Goal: Transaction & Acquisition: Purchase product/service

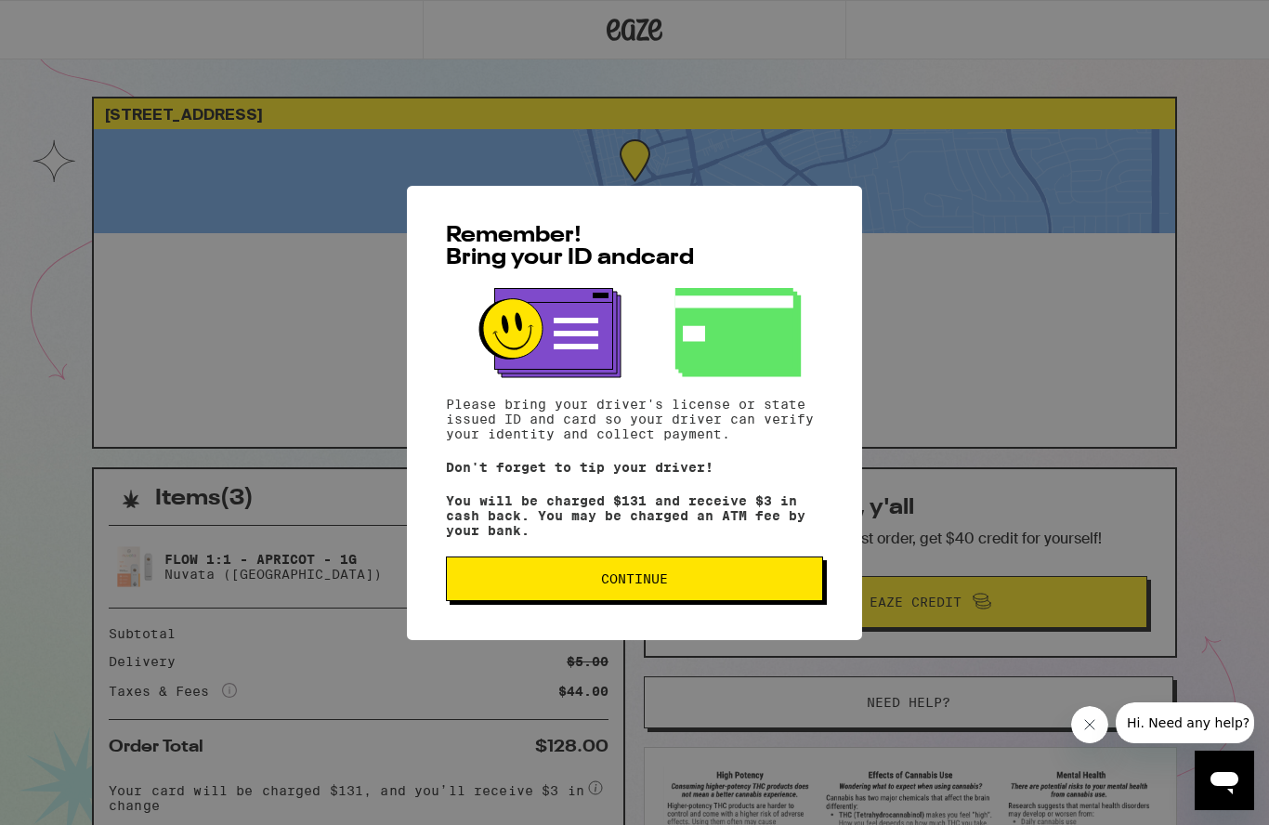
click at [736, 585] on span "Continue" at bounding box center [635, 578] width 346 height 13
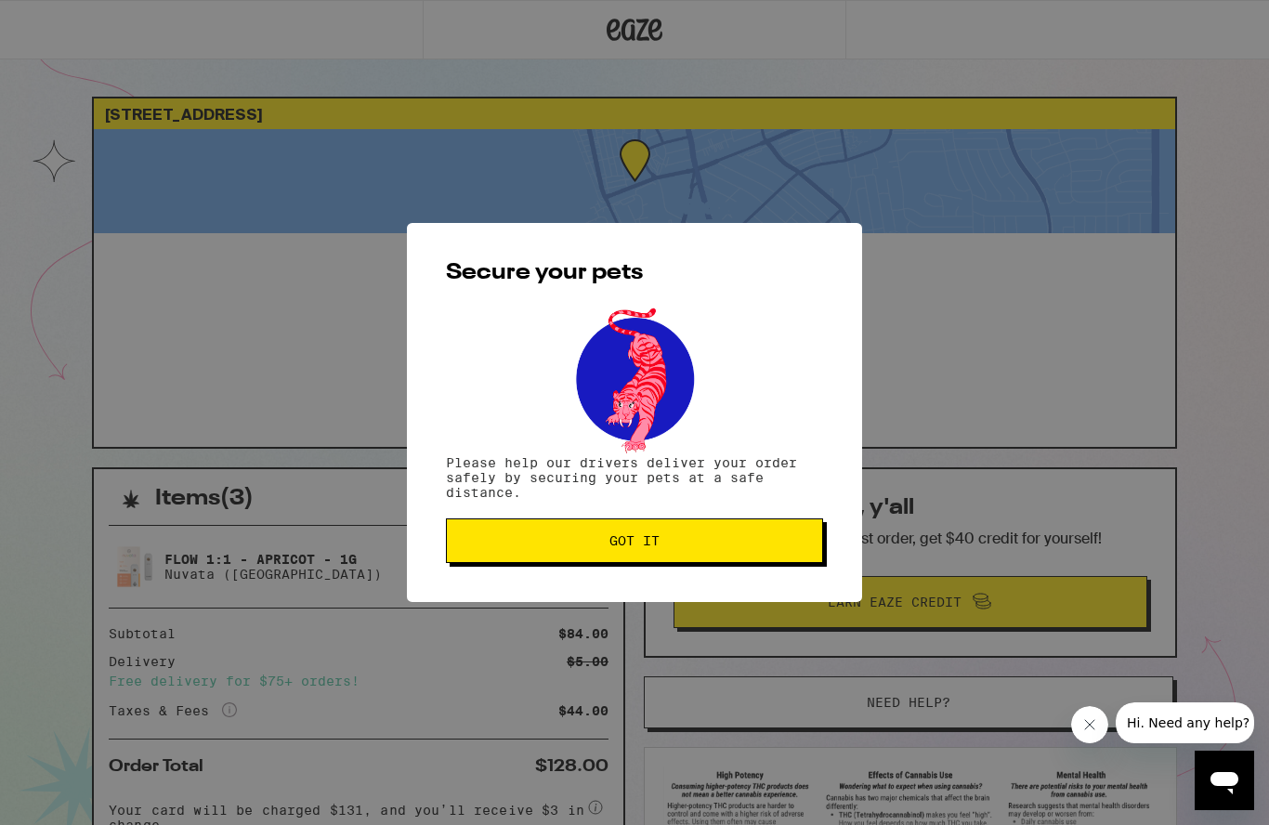
click at [714, 563] on button "Got it" at bounding box center [634, 540] width 377 height 45
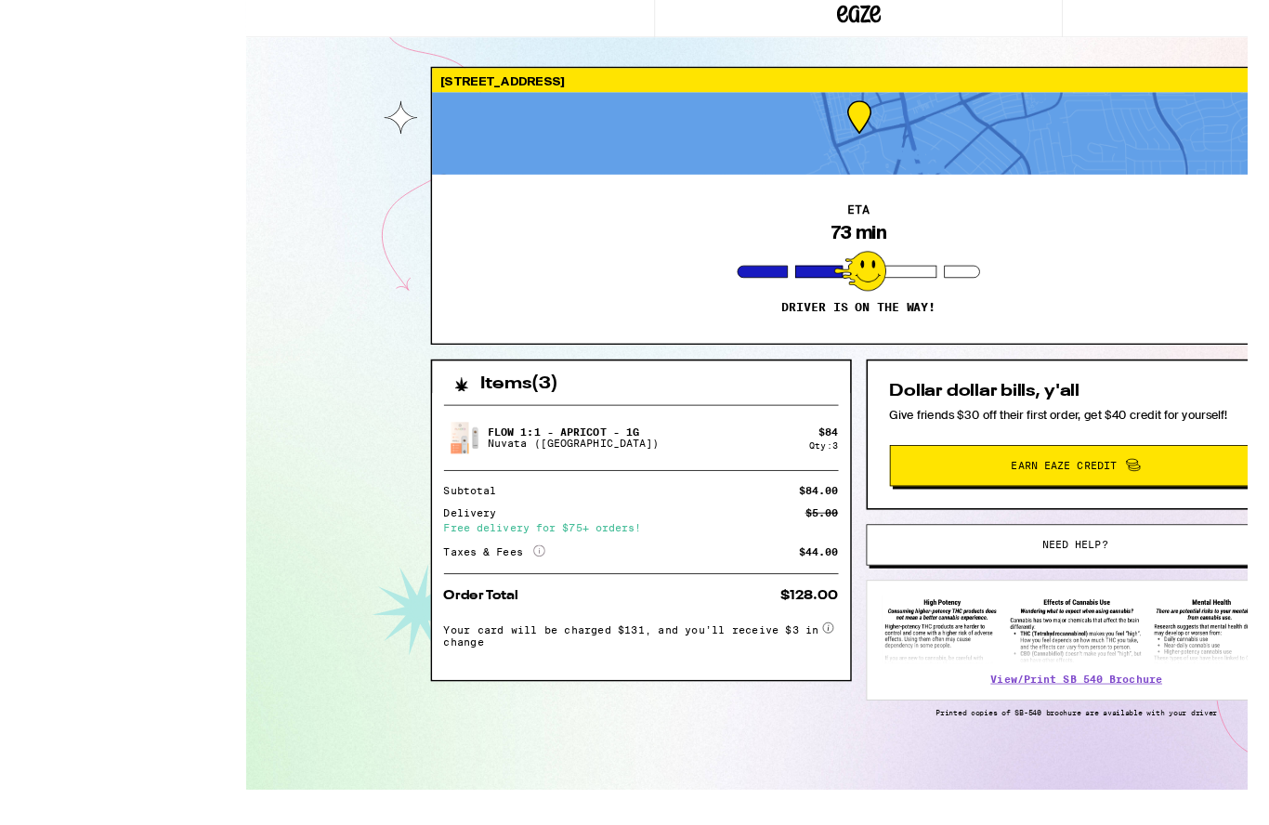
scroll to position [123, 0]
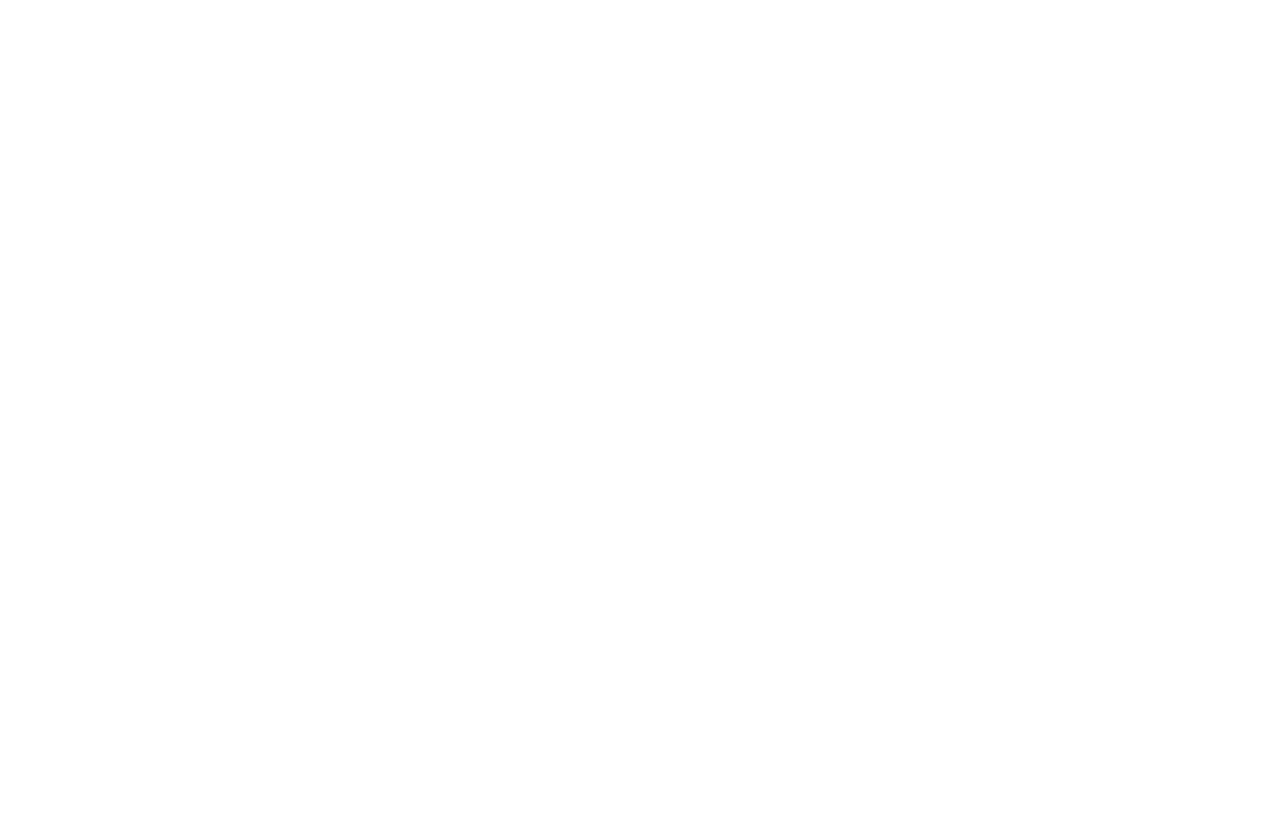
click at [373, 529] on span "Need help?" at bounding box center [256, 535] width 346 height 13
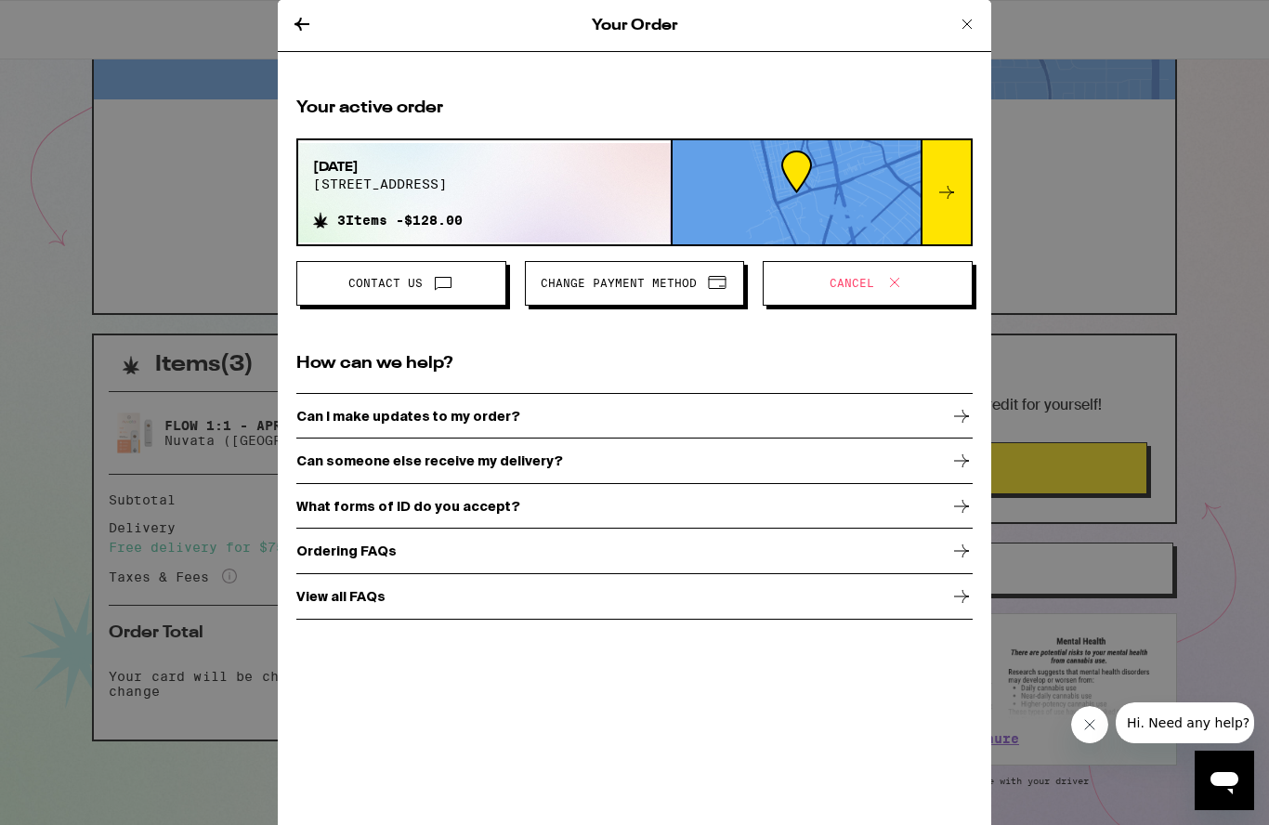
scroll to position [133, 0]
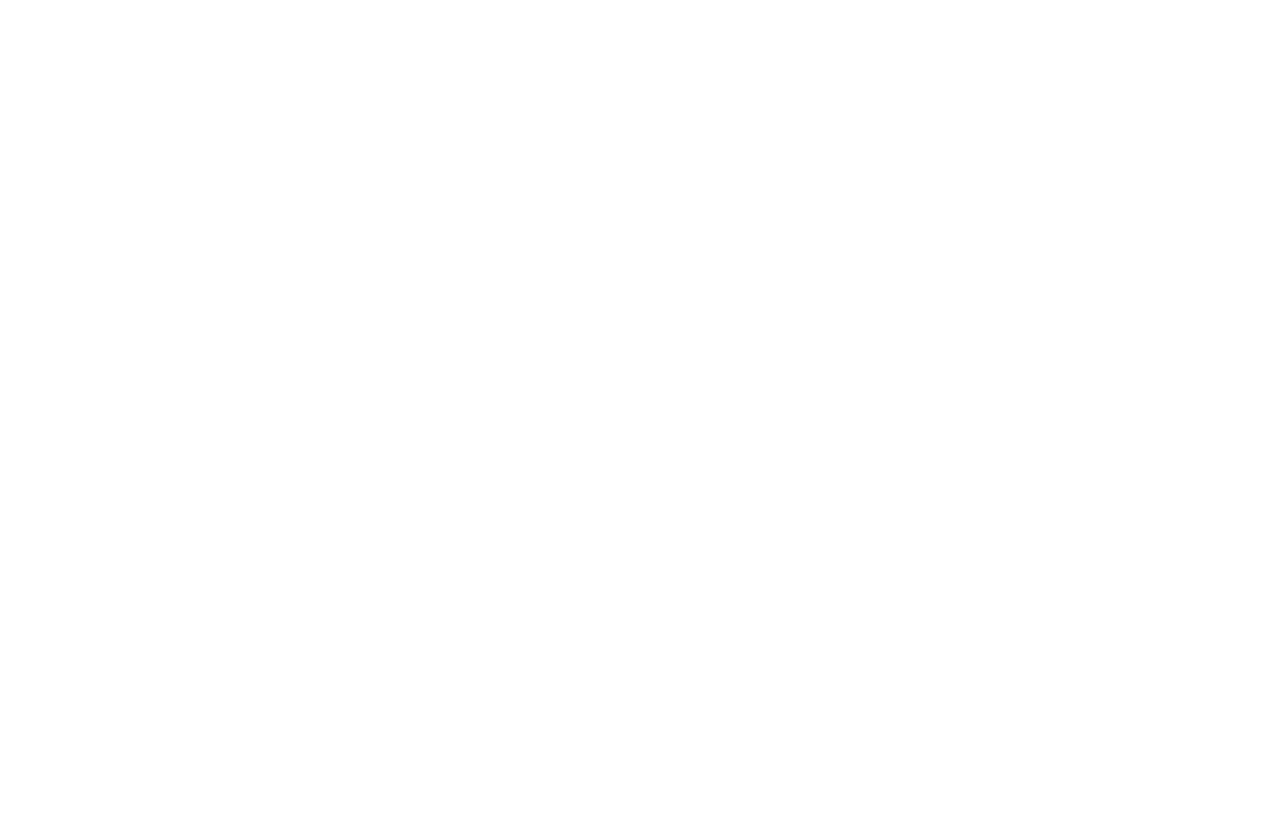
click at [236, 353] on span at bounding box center [220, 365] width 32 height 24
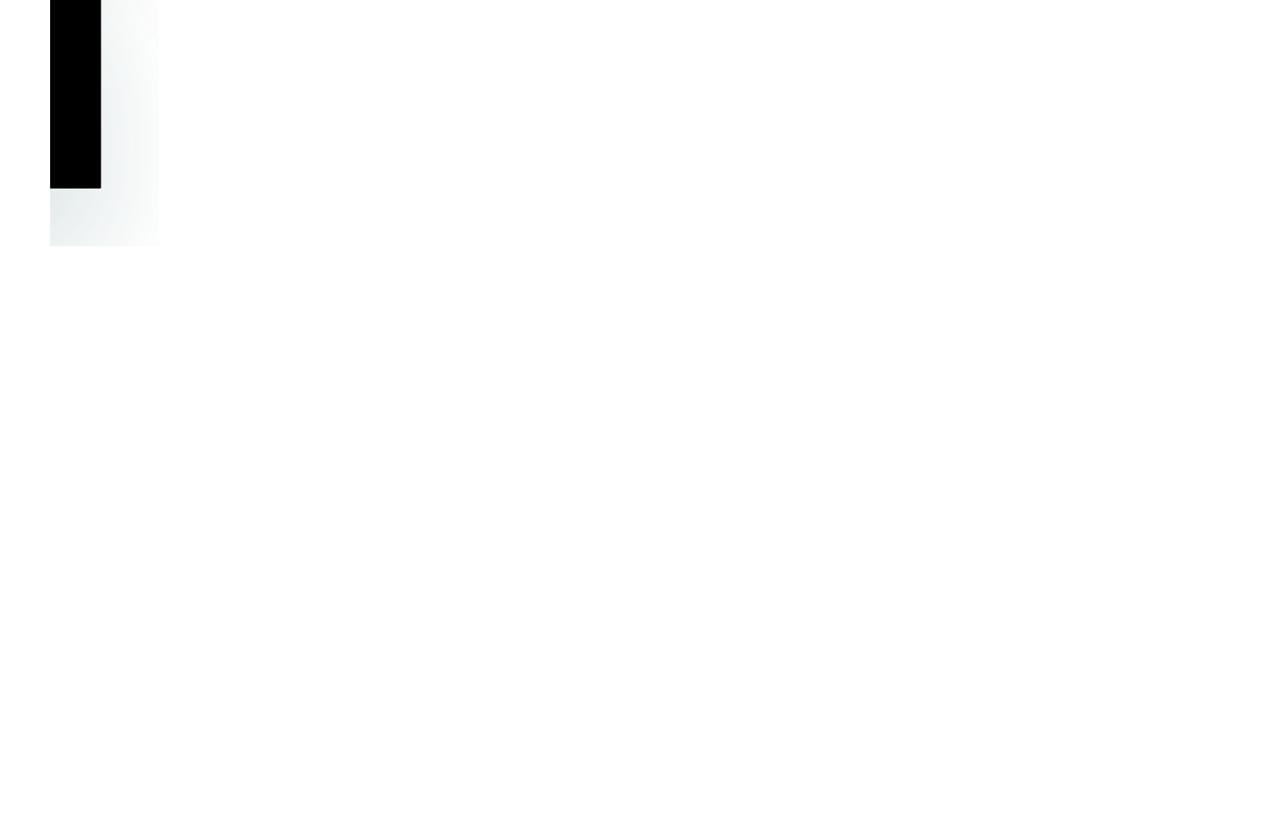
click at [159, 255] on select "What type of issue are you having? Order taking too long Order arriving too soo…" at bounding box center [150, 269] width 218 height 28
select select "long-eta"
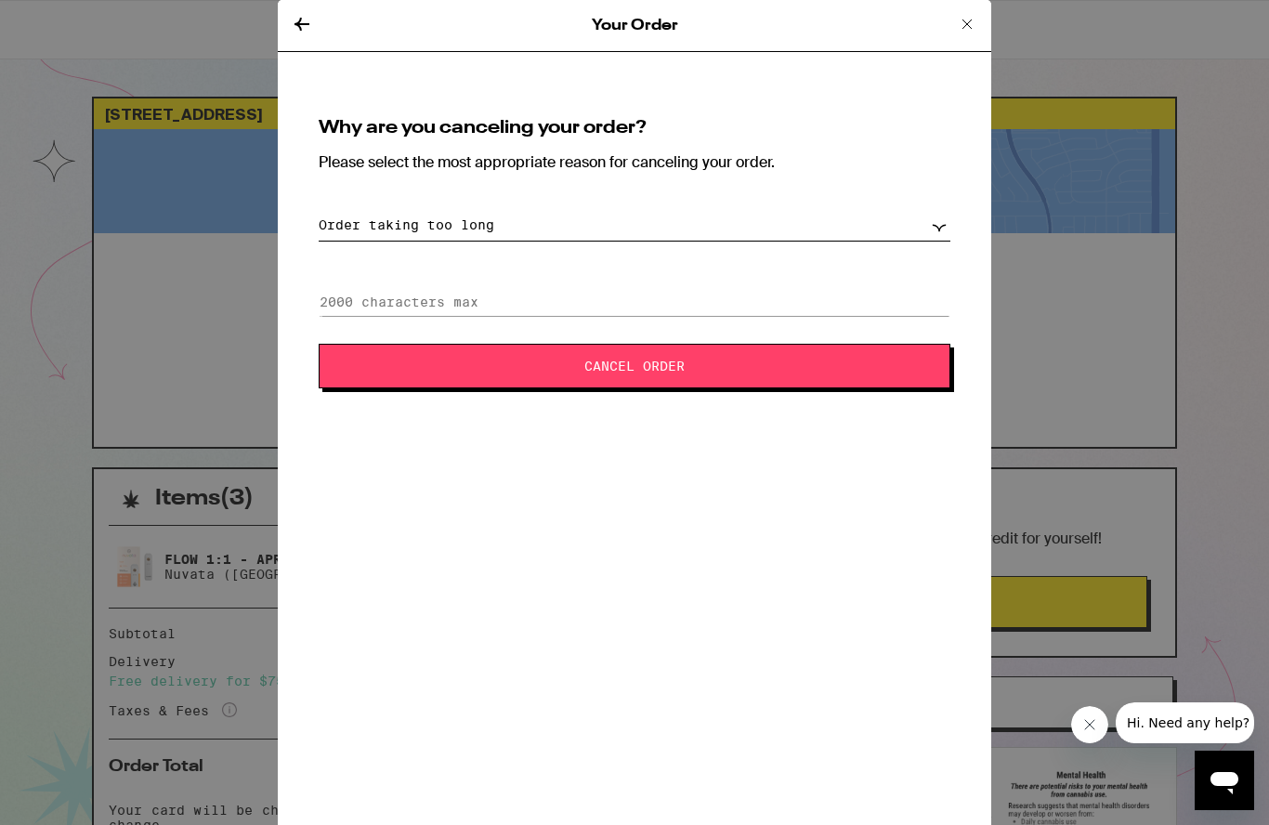
click at [803, 357] on button "Cancel Order" at bounding box center [635, 366] width 632 height 45
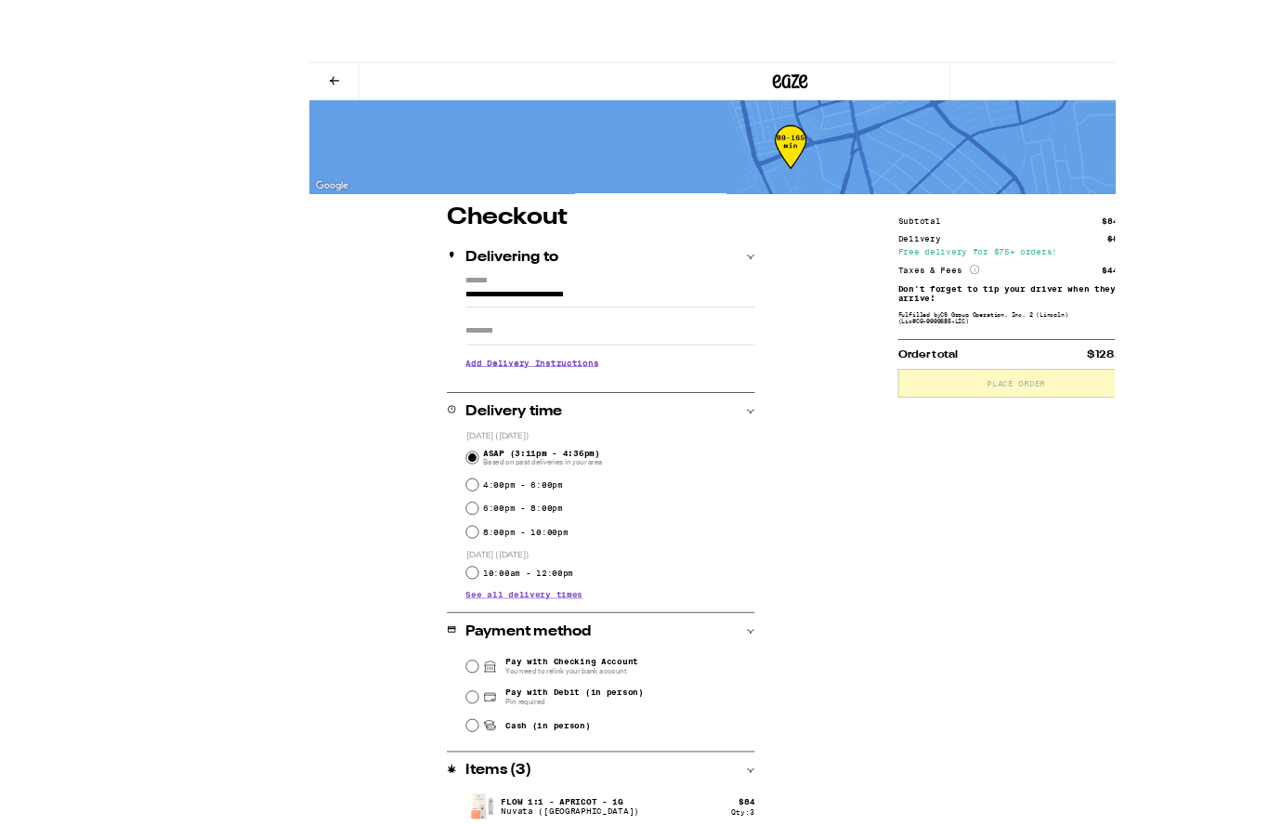
scroll to position [20, 0]
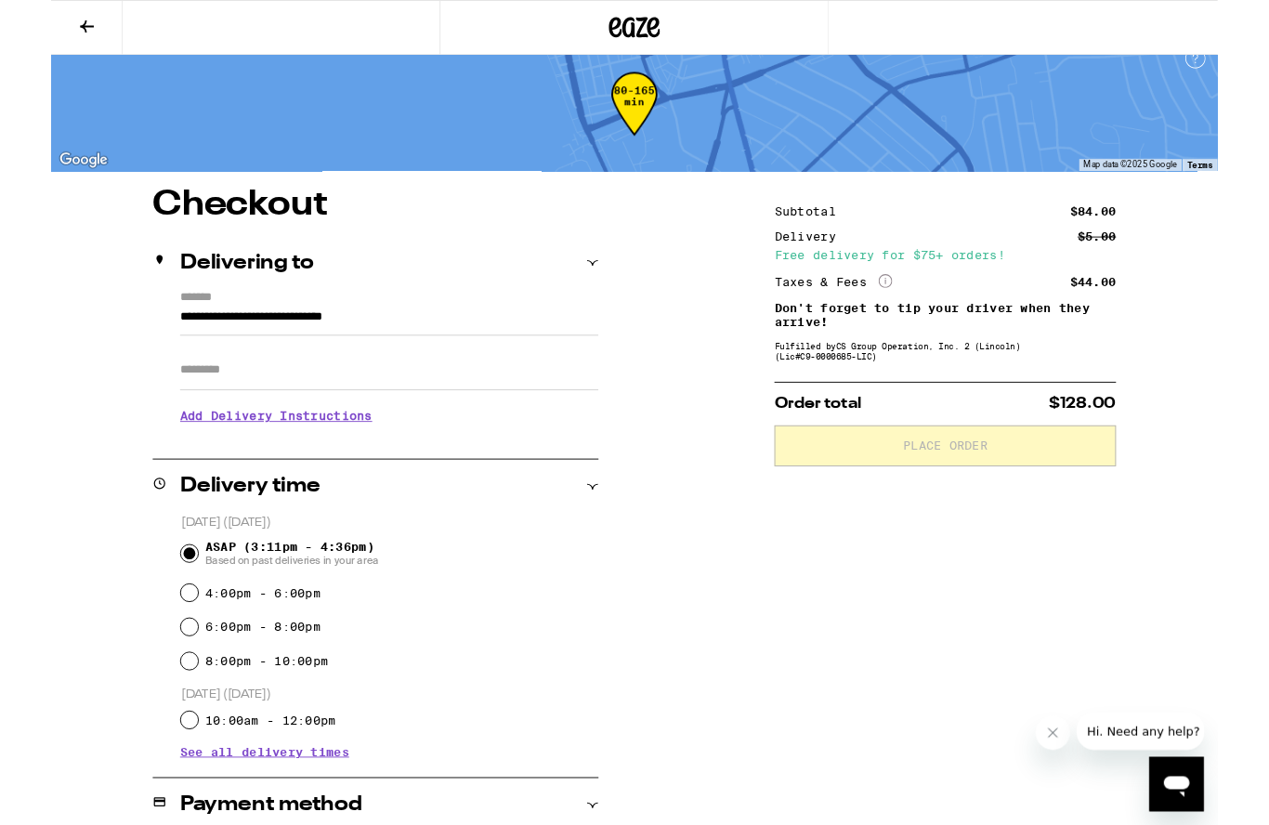
click at [657, 9] on div at bounding box center [634, 29] width 423 height 59
